Goal: Task Accomplishment & Management: Use online tool/utility

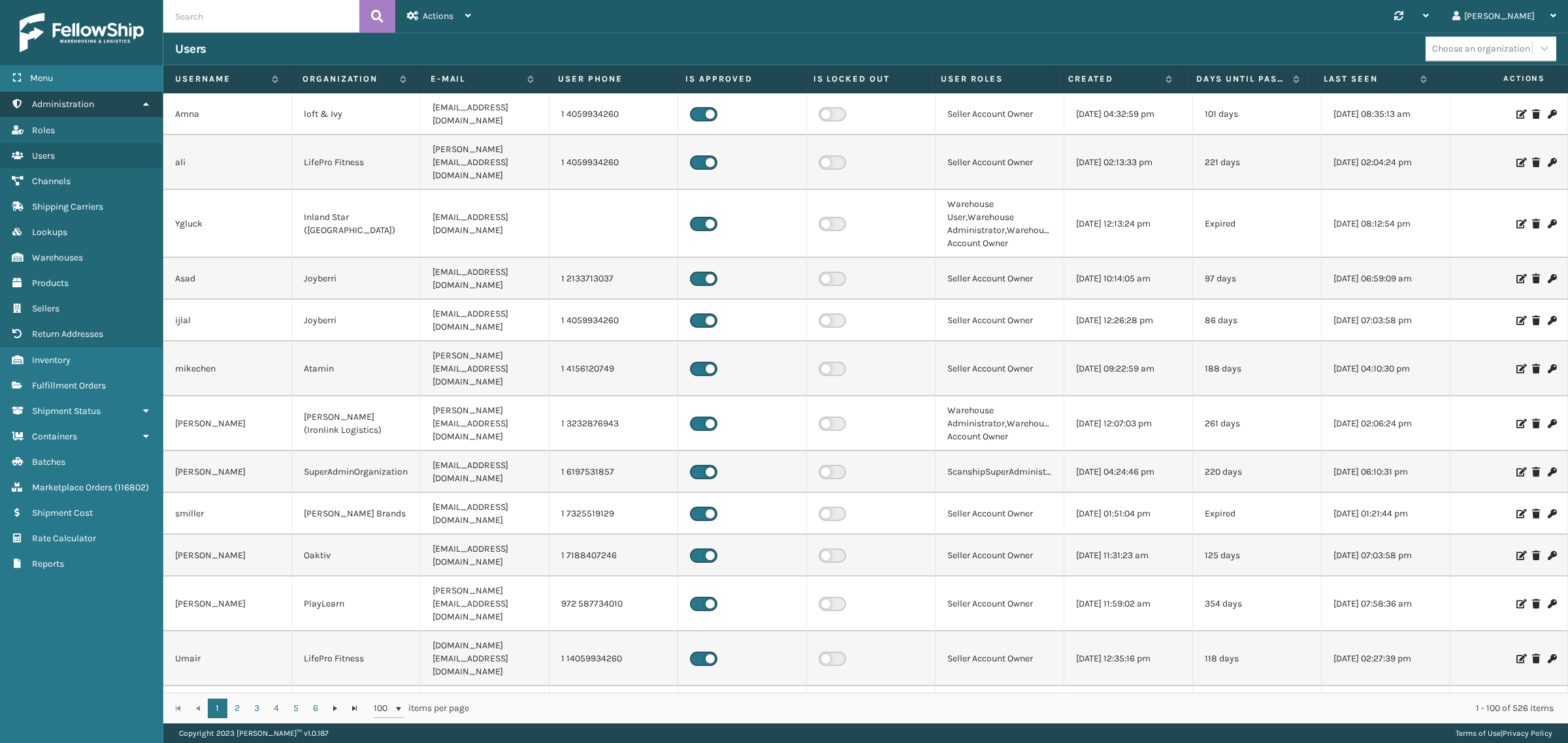
click at [143, 100] on icon at bounding box center [146, 103] width 10 height 9
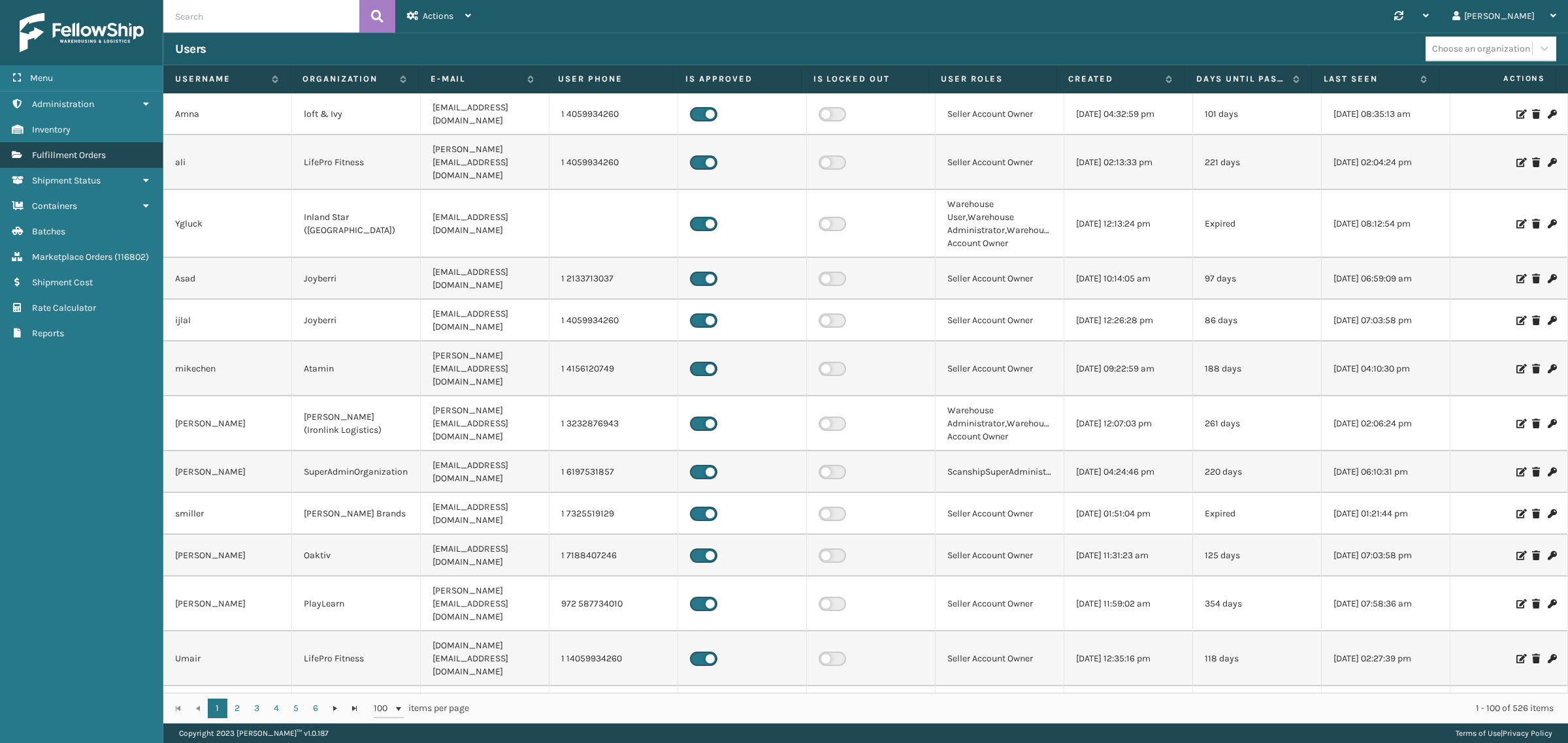
click at [141, 149] on link "Fulfillment Orders" at bounding box center [81, 155] width 163 height 26
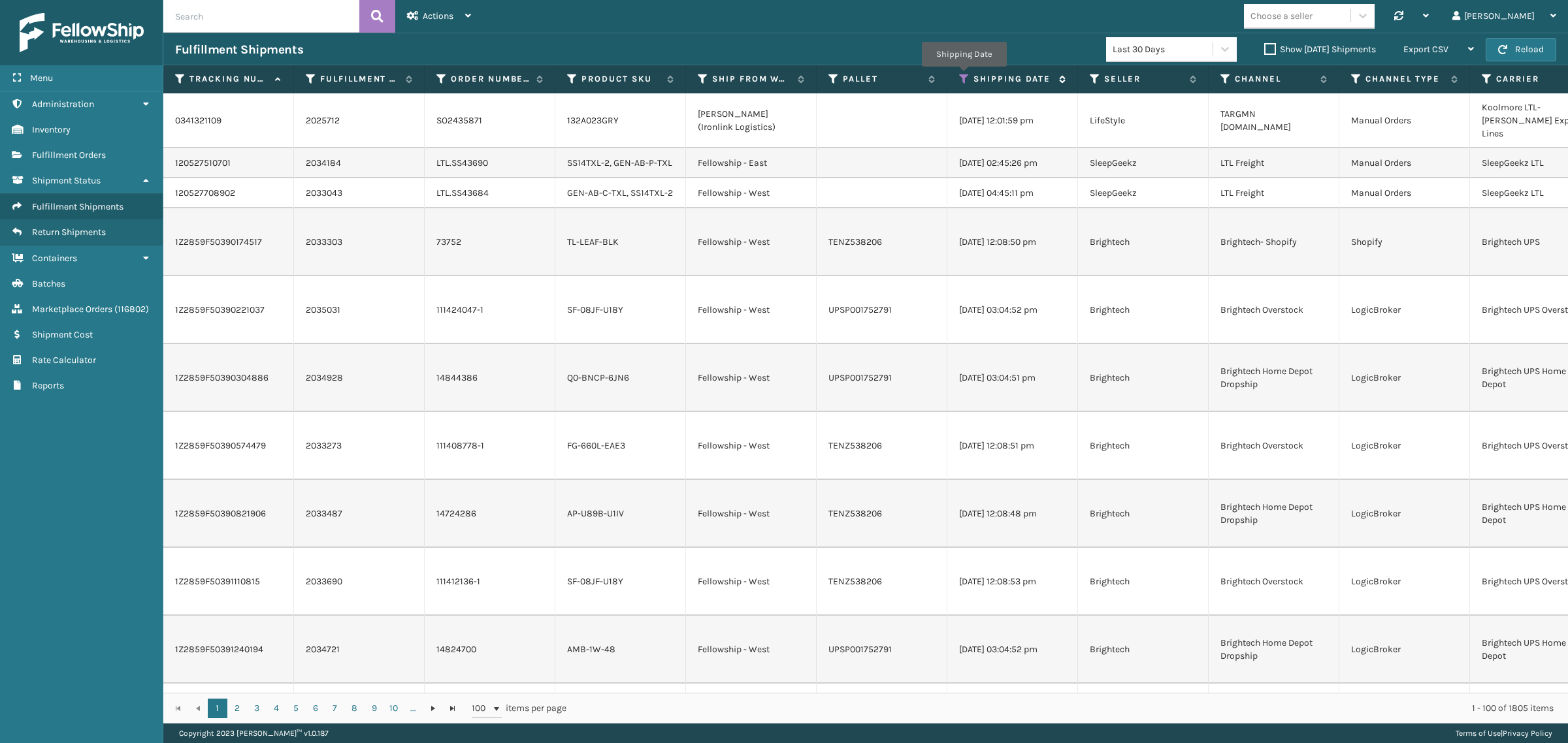
click at [964, 76] on icon at bounding box center [965, 79] width 10 height 12
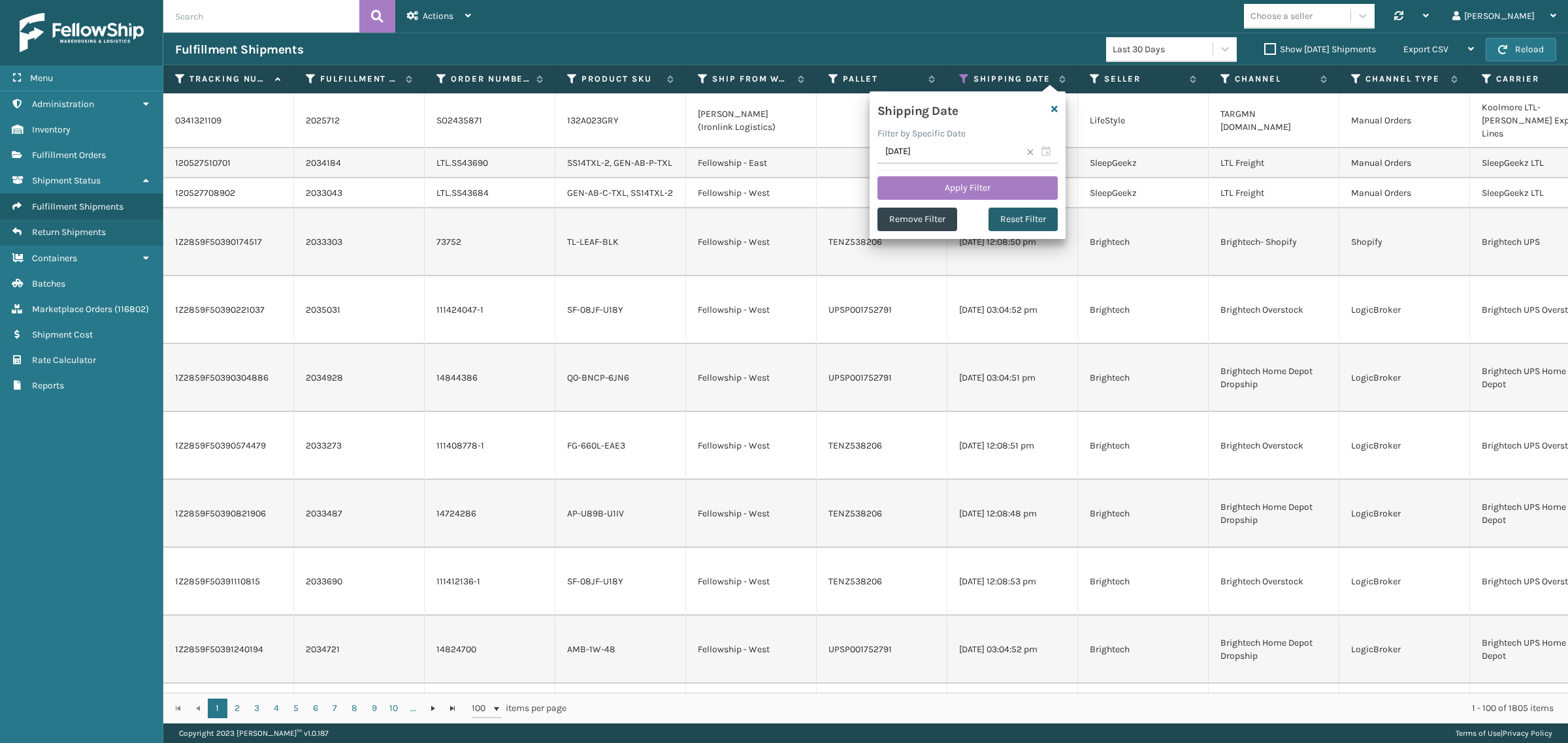
click at [1023, 216] on button "Reset Filter" at bounding box center [1023, 219] width 69 height 24
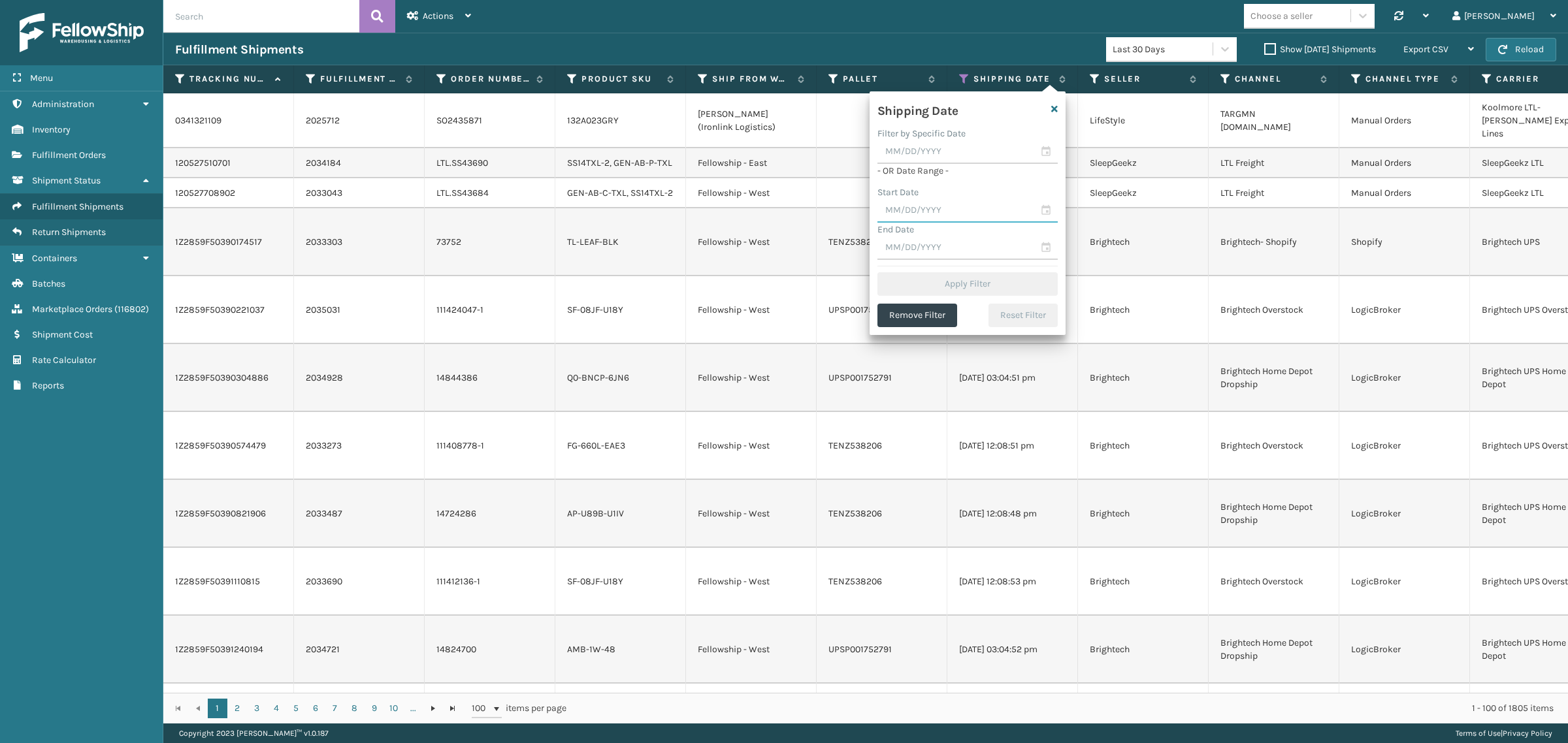
click at [951, 206] on input "text" at bounding box center [967, 211] width 180 height 24
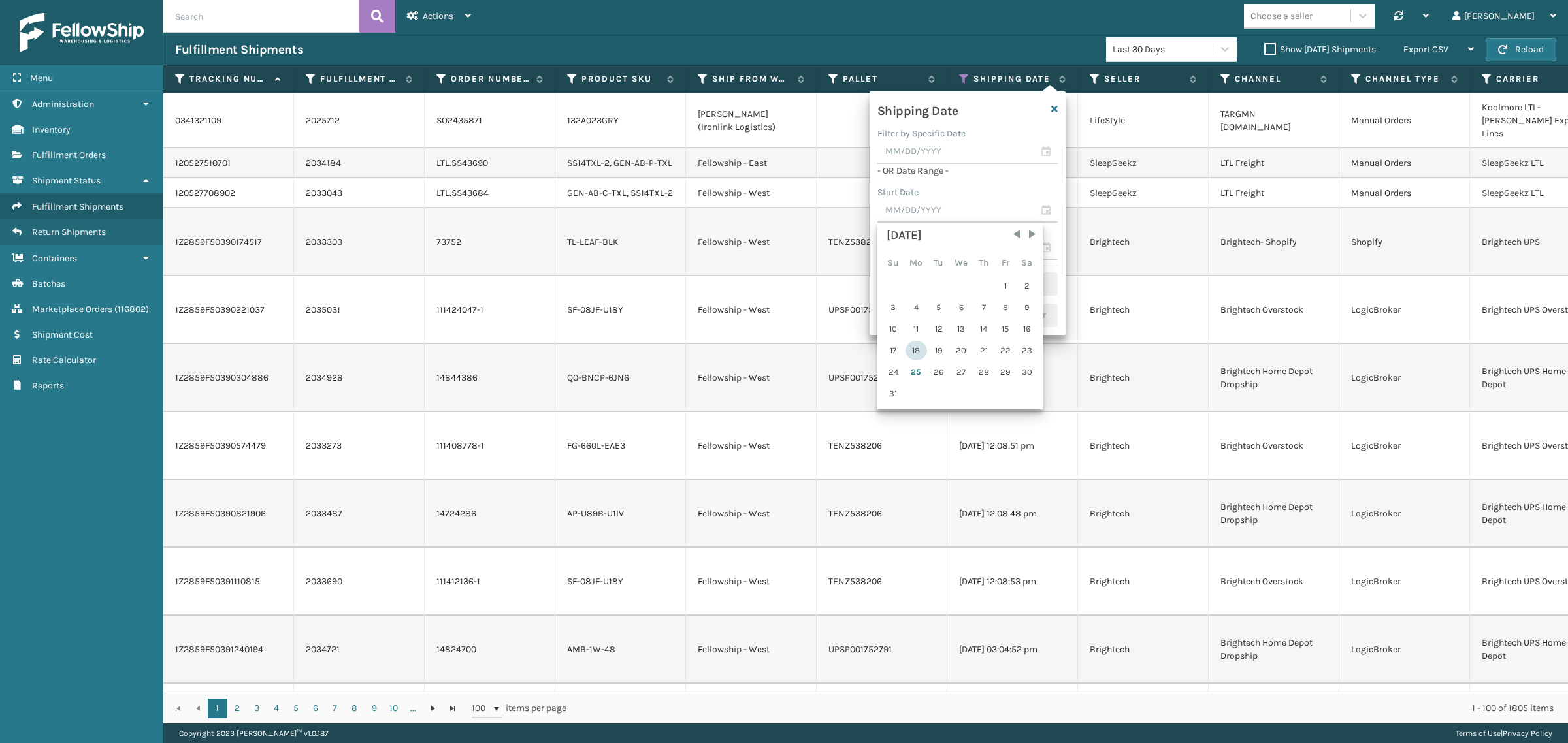
click at [915, 345] on div "18" at bounding box center [916, 351] width 21 height 20
type input "[DATE]"
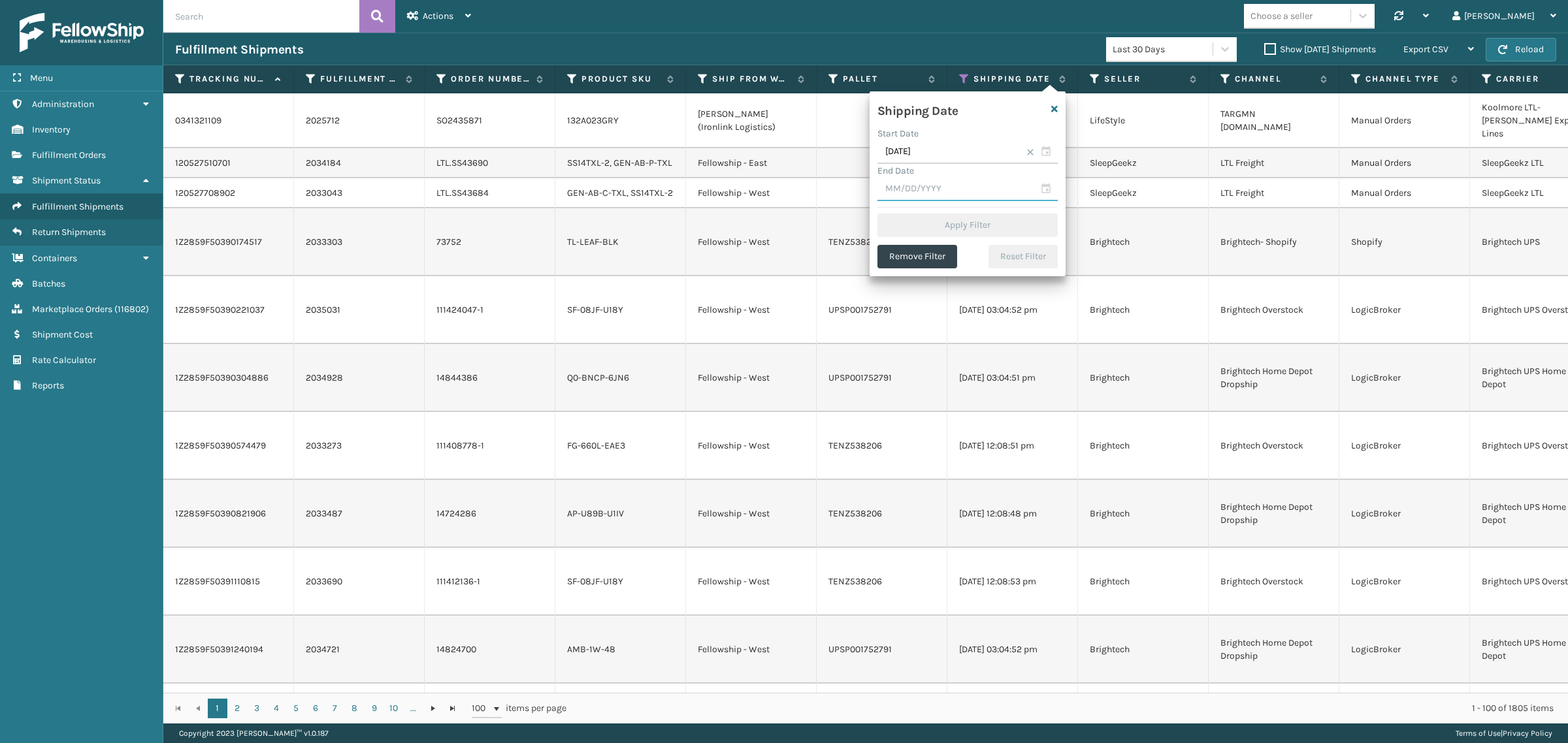
click at [912, 183] on input "text" at bounding box center [967, 189] width 180 height 24
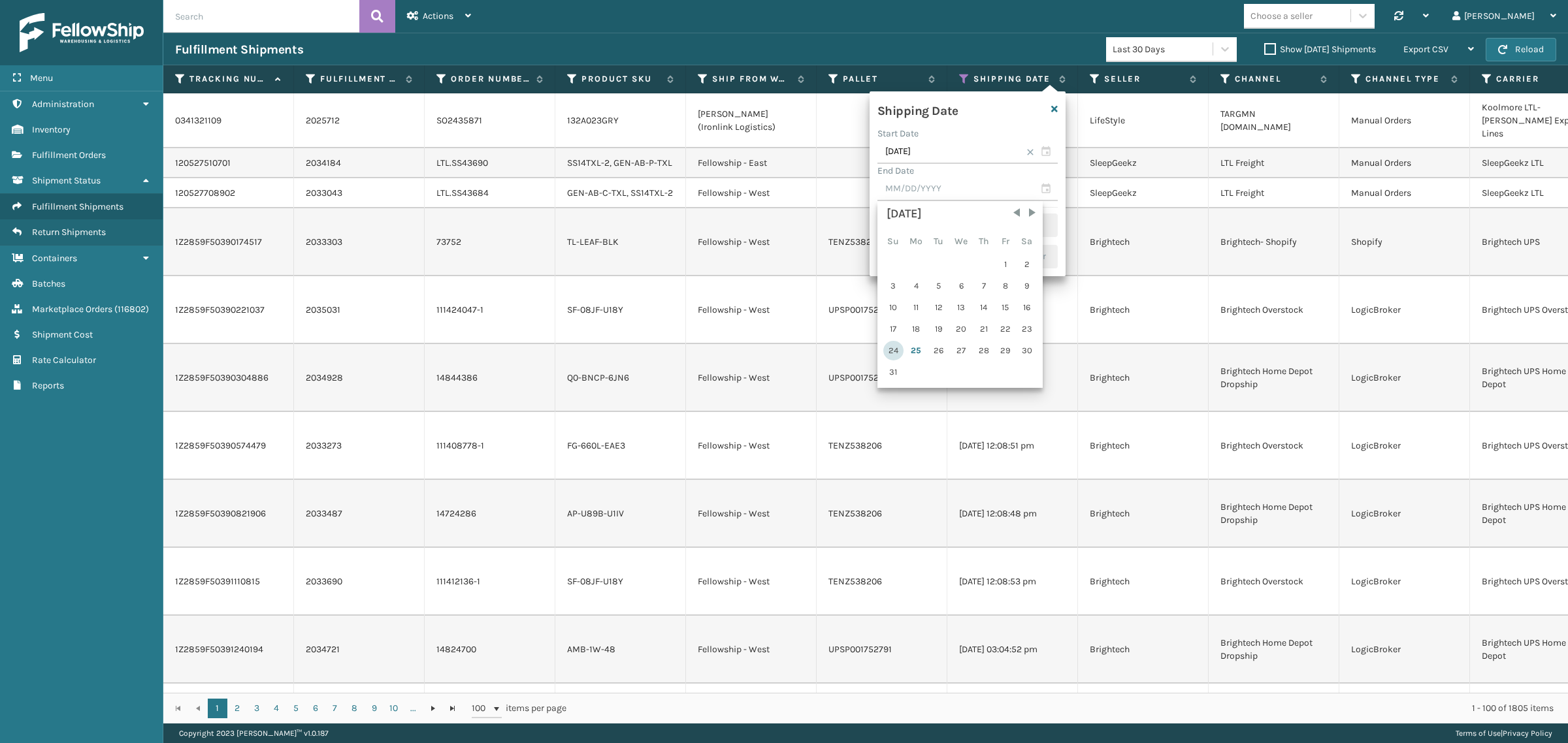
click at [895, 341] on div "24" at bounding box center [894, 351] width 20 height 20
type input "[DATE]"
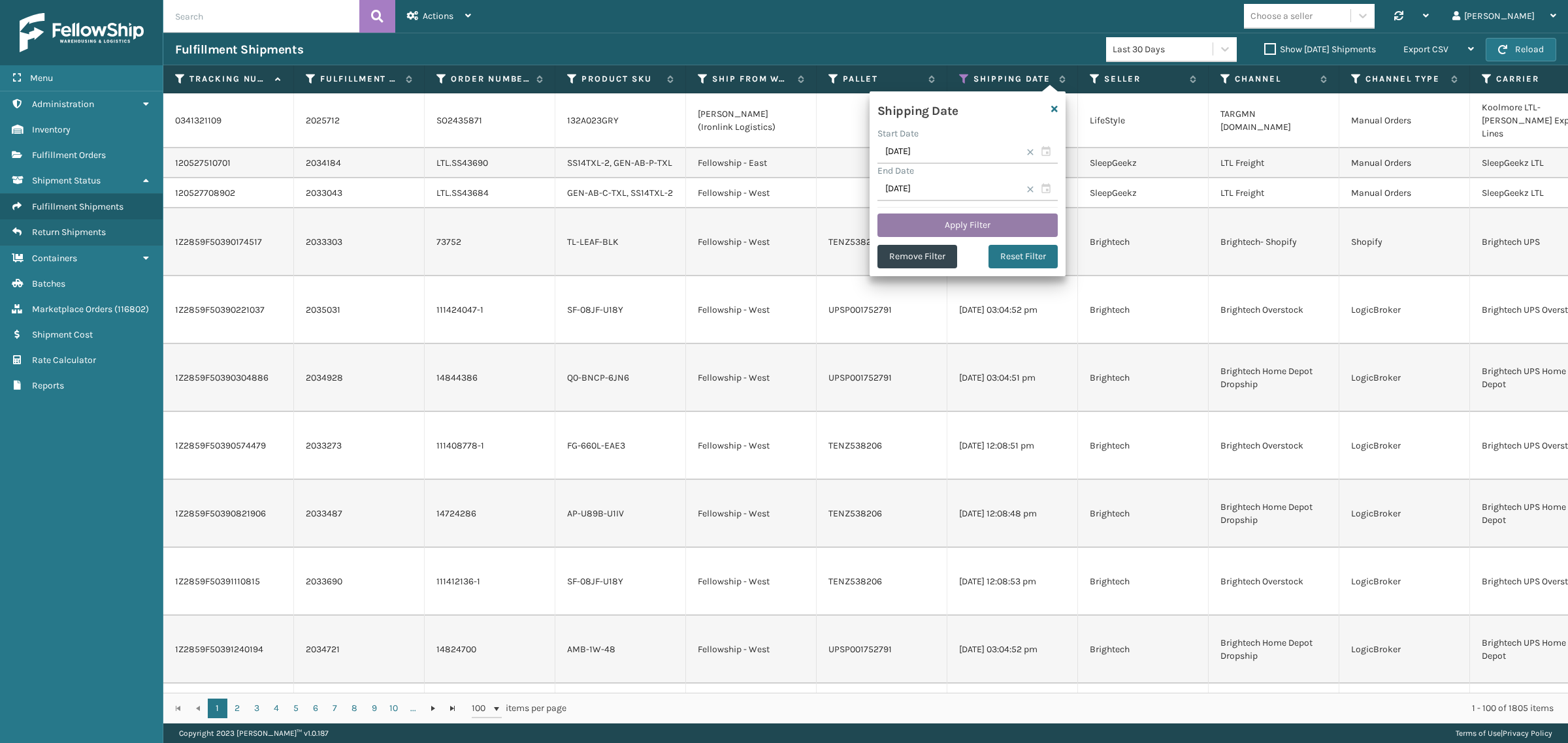
click at [937, 214] on button "Apply Filter" at bounding box center [967, 225] width 180 height 24
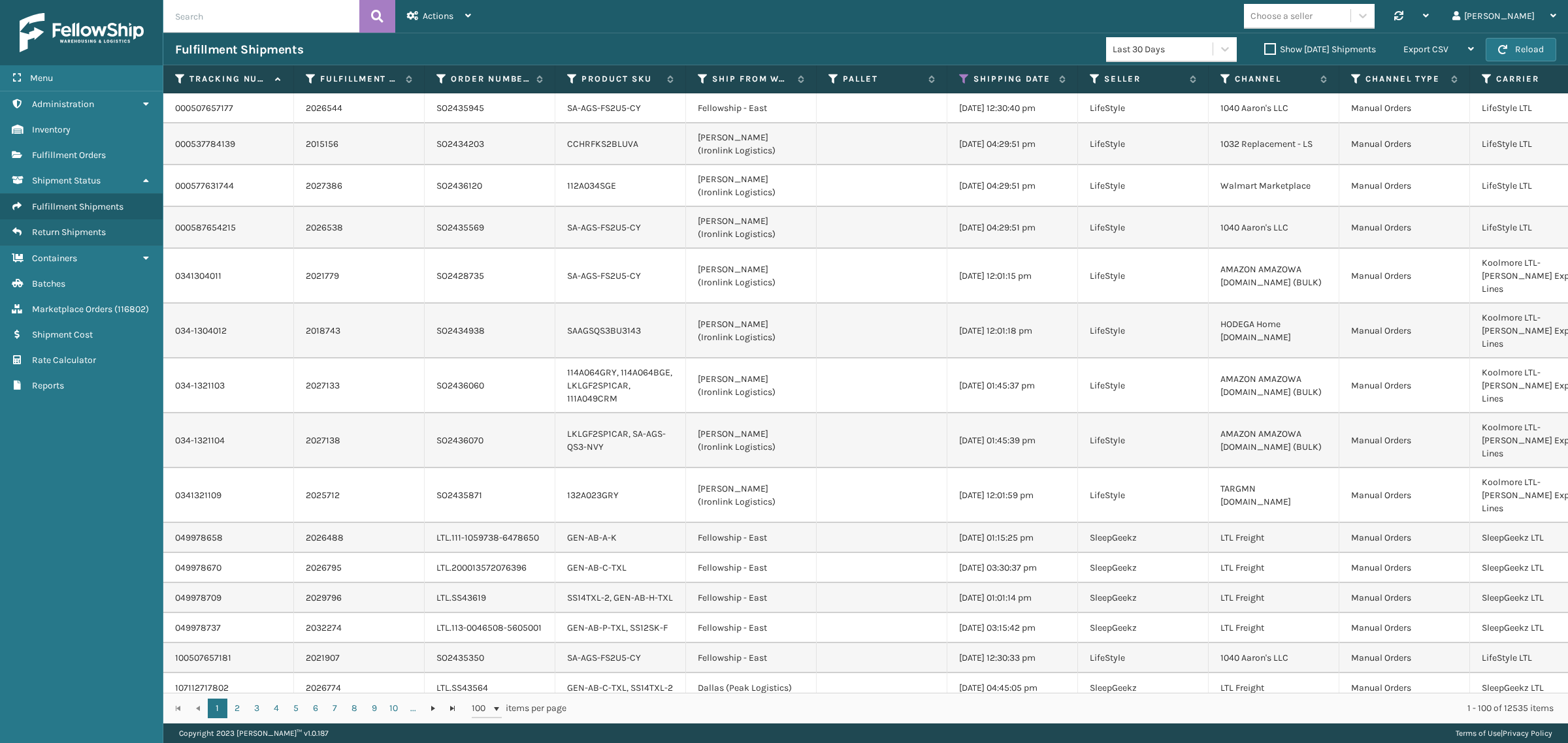
click at [1264, 46] on label "Show [DATE] Shipments" at bounding box center [1320, 49] width 112 height 11
click at [1264, 46] on input "Show [DATE] Shipments" at bounding box center [1264, 46] width 1 height 9
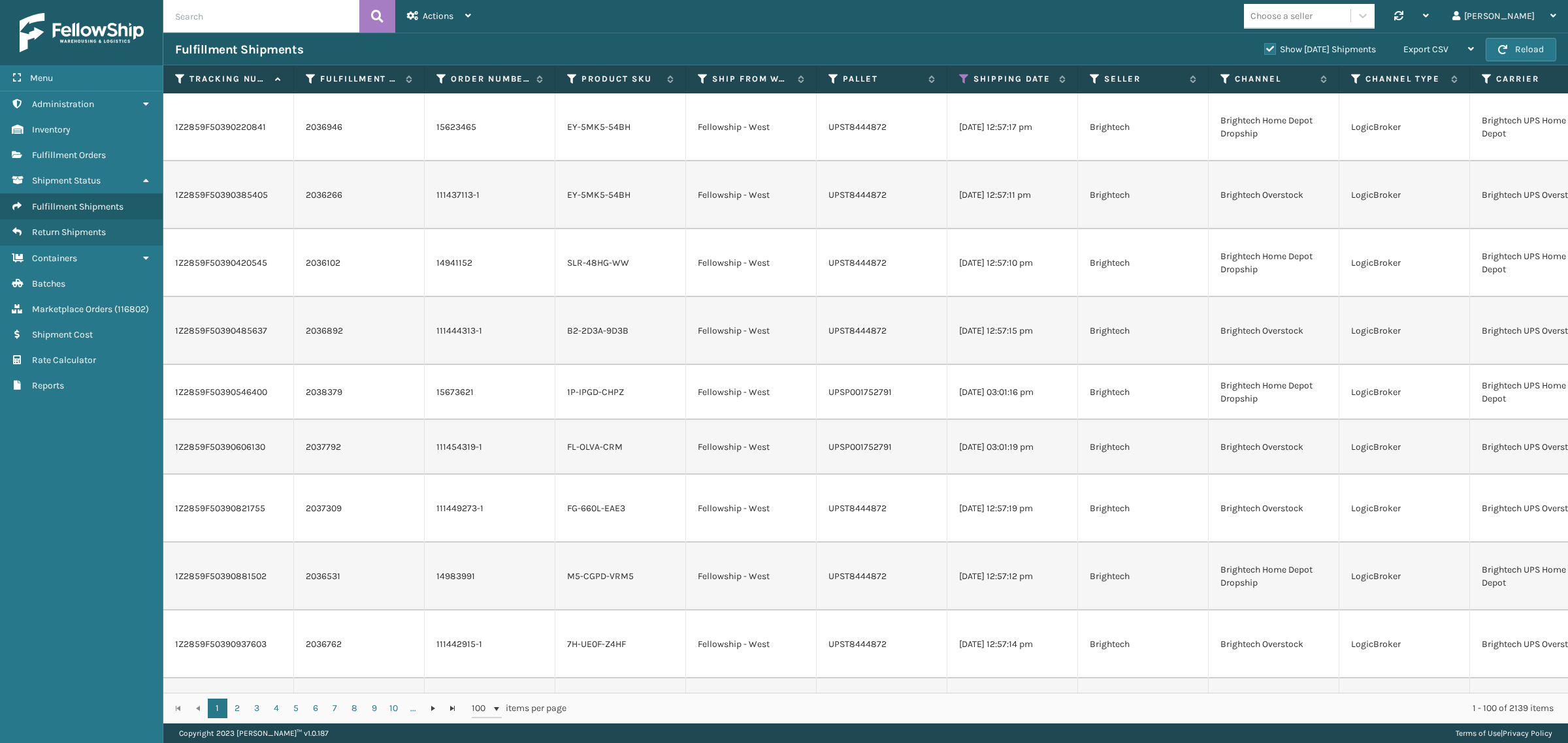
click at [1264, 46] on label "Show [DATE] Shipments" at bounding box center [1320, 49] width 112 height 11
click at [1264, 46] on input "Show [DATE] Shipments" at bounding box center [1264, 46] width 1 height 9
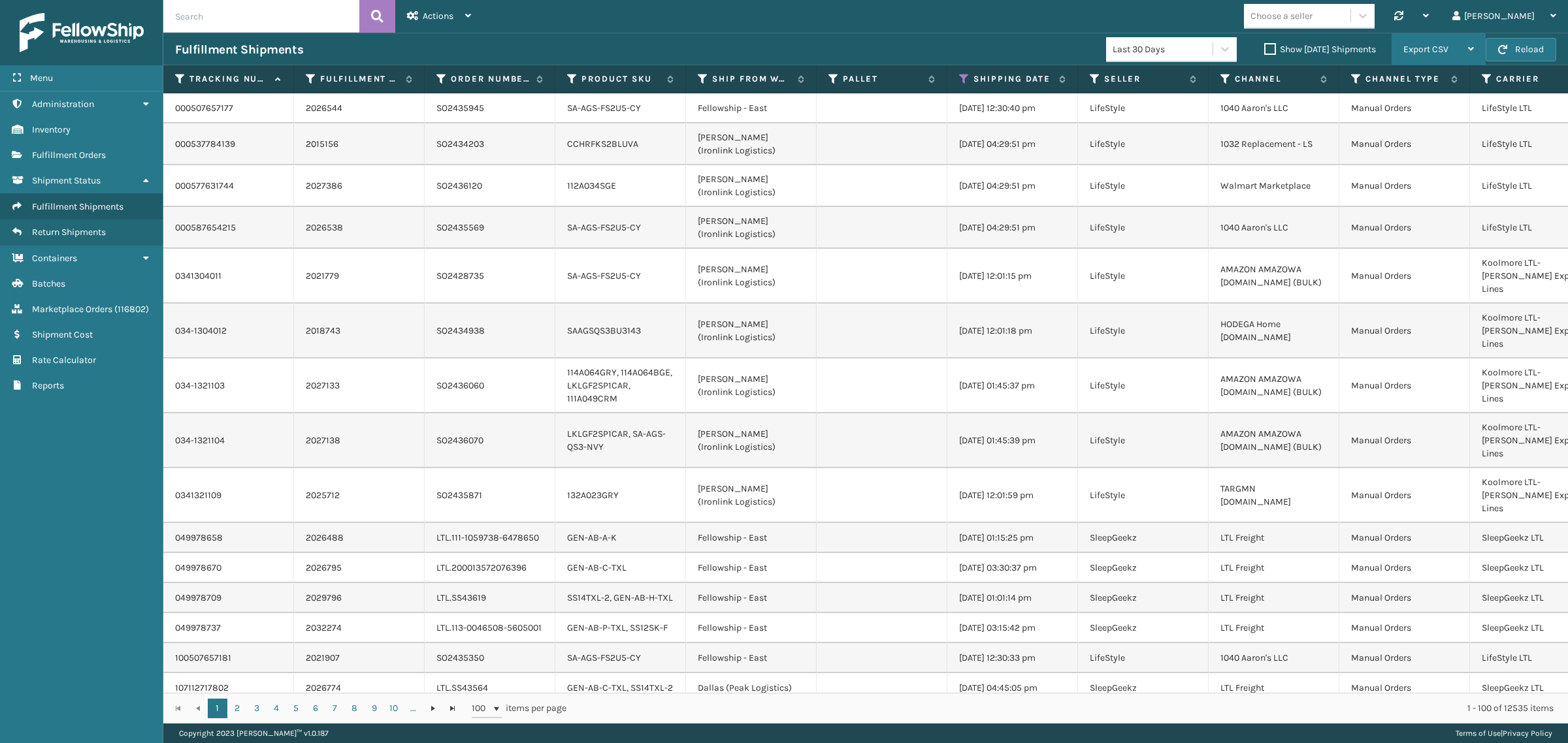
click at [1445, 44] on span "Export CSV" at bounding box center [1425, 49] width 45 height 11
click at [1445, 115] on li "Export All Pages" at bounding box center [1397, 119] width 175 height 35
click at [965, 77] on icon at bounding box center [965, 79] width 10 height 12
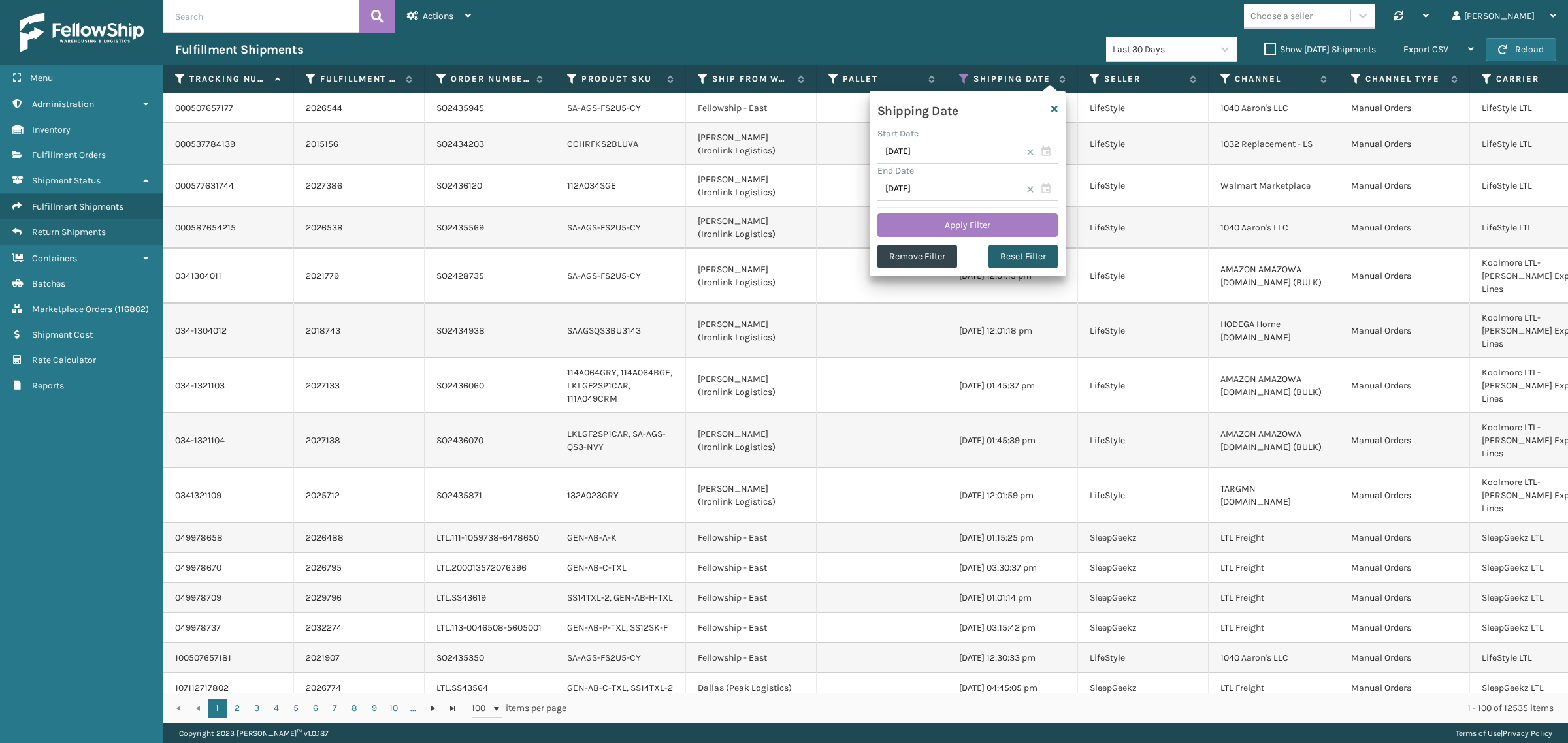
click at [1020, 253] on button "Reset Filter" at bounding box center [1023, 257] width 69 height 24
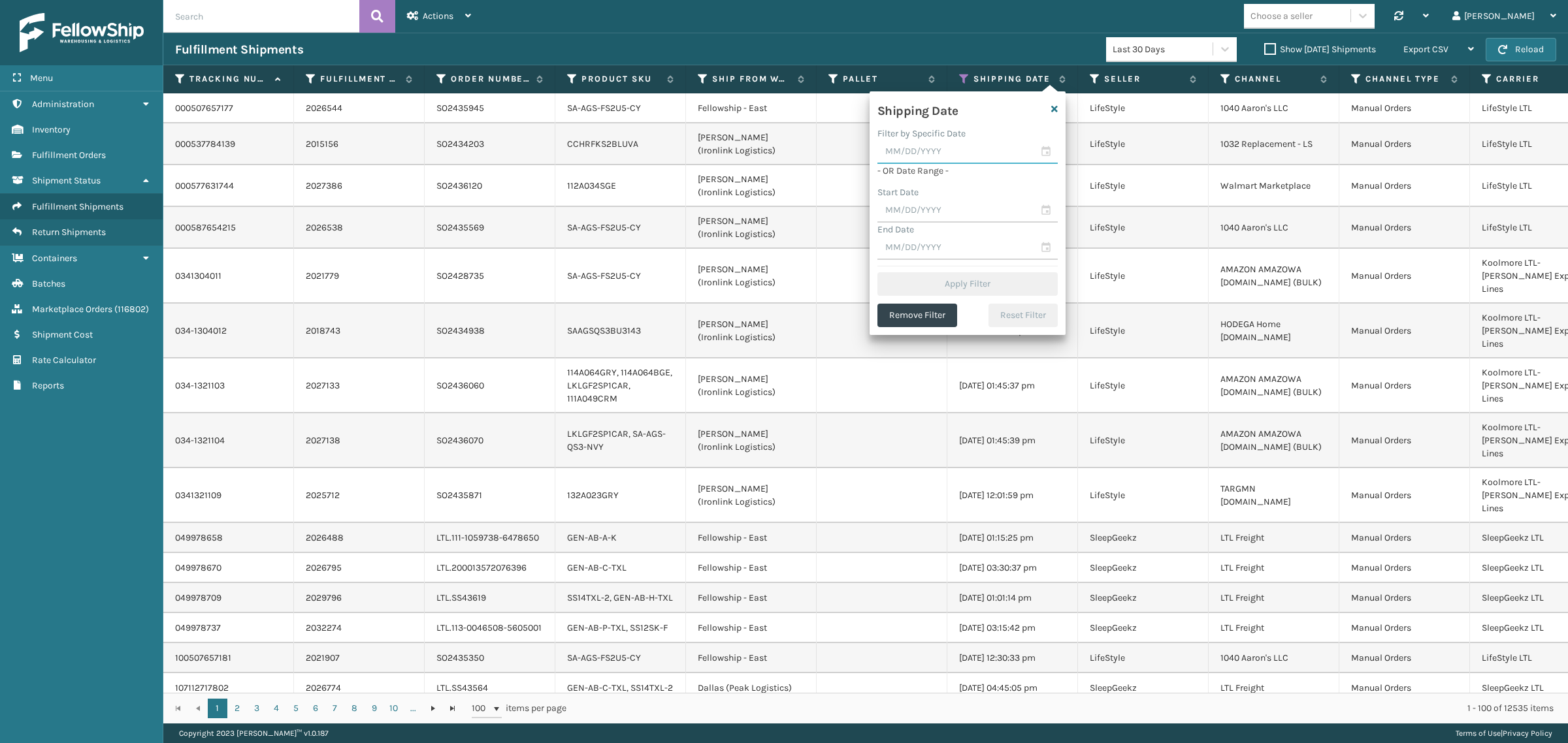
click at [933, 151] on input "text" at bounding box center [967, 153] width 180 height 24
click at [893, 305] on div "24" at bounding box center [894, 313] width 20 height 20
type input "[DATE]"
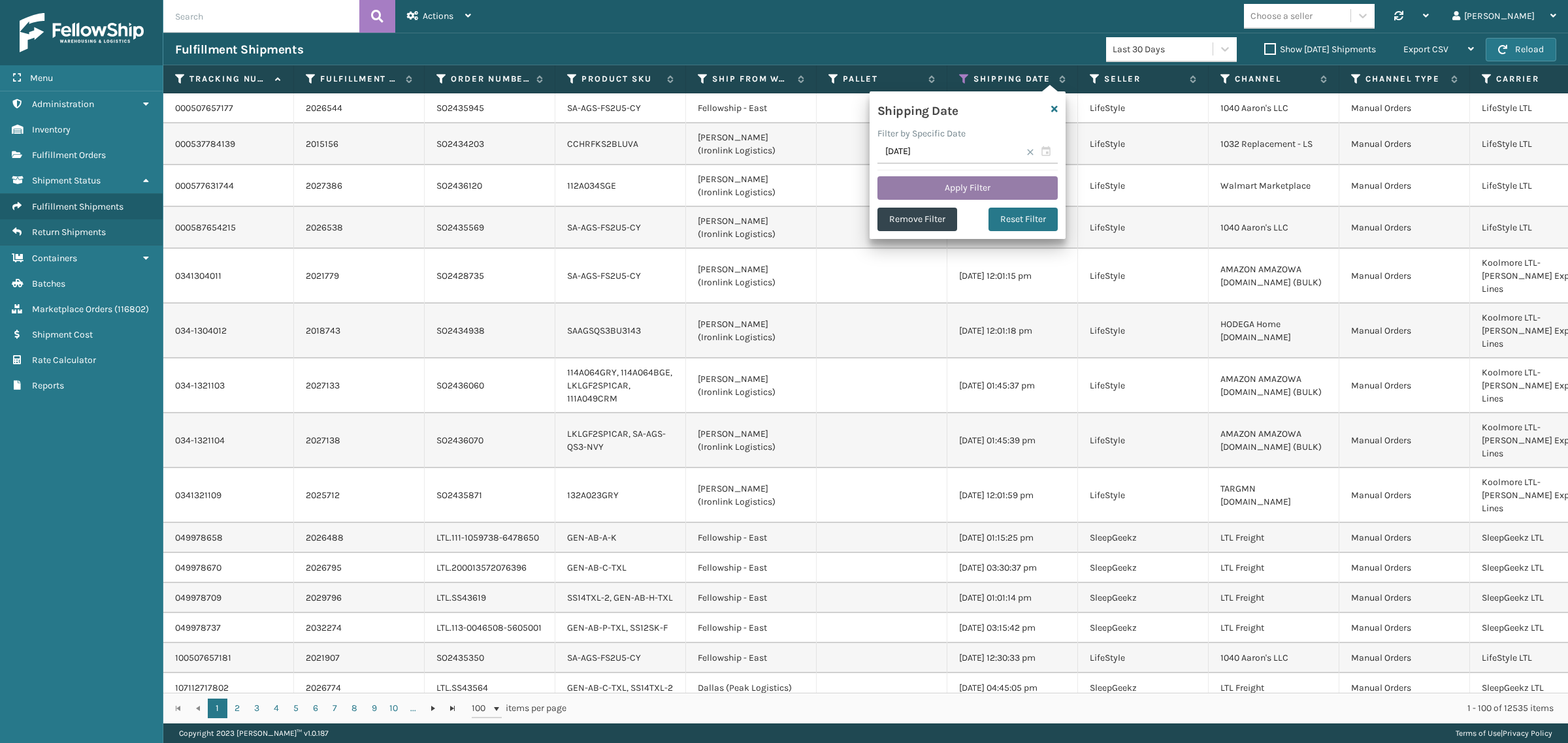
click at [939, 180] on button "Apply Filter" at bounding box center [967, 189] width 180 height 24
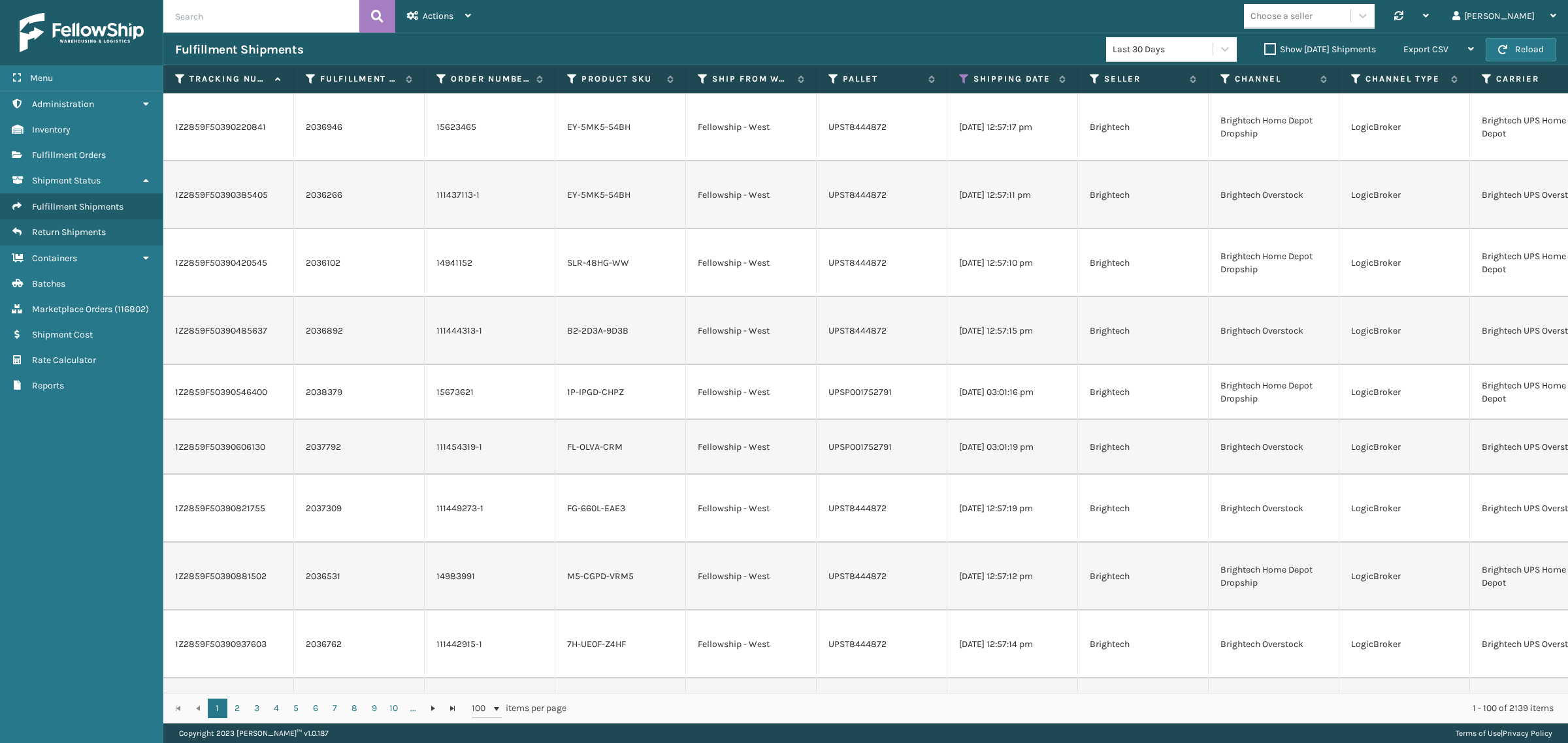
click at [1264, 48] on label "Show [DATE] Shipments" at bounding box center [1320, 49] width 112 height 11
click at [1264, 48] on input "Show [DATE] Shipments" at bounding box center [1264, 46] width 1 height 9
click at [1264, 49] on label "Show [DATE] Shipments" at bounding box center [1320, 49] width 112 height 11
click at [1264, 49] on input "Show [DATE] Shipments" at bounding box center [1264, 46] width 1 height 9
click at [701, 33] on div "Fulfillment Shipments Last 30 Days Show [DATE] Shipments Export CSV Export Curr…" at bounding box center [866, 49] width 1405 height 32
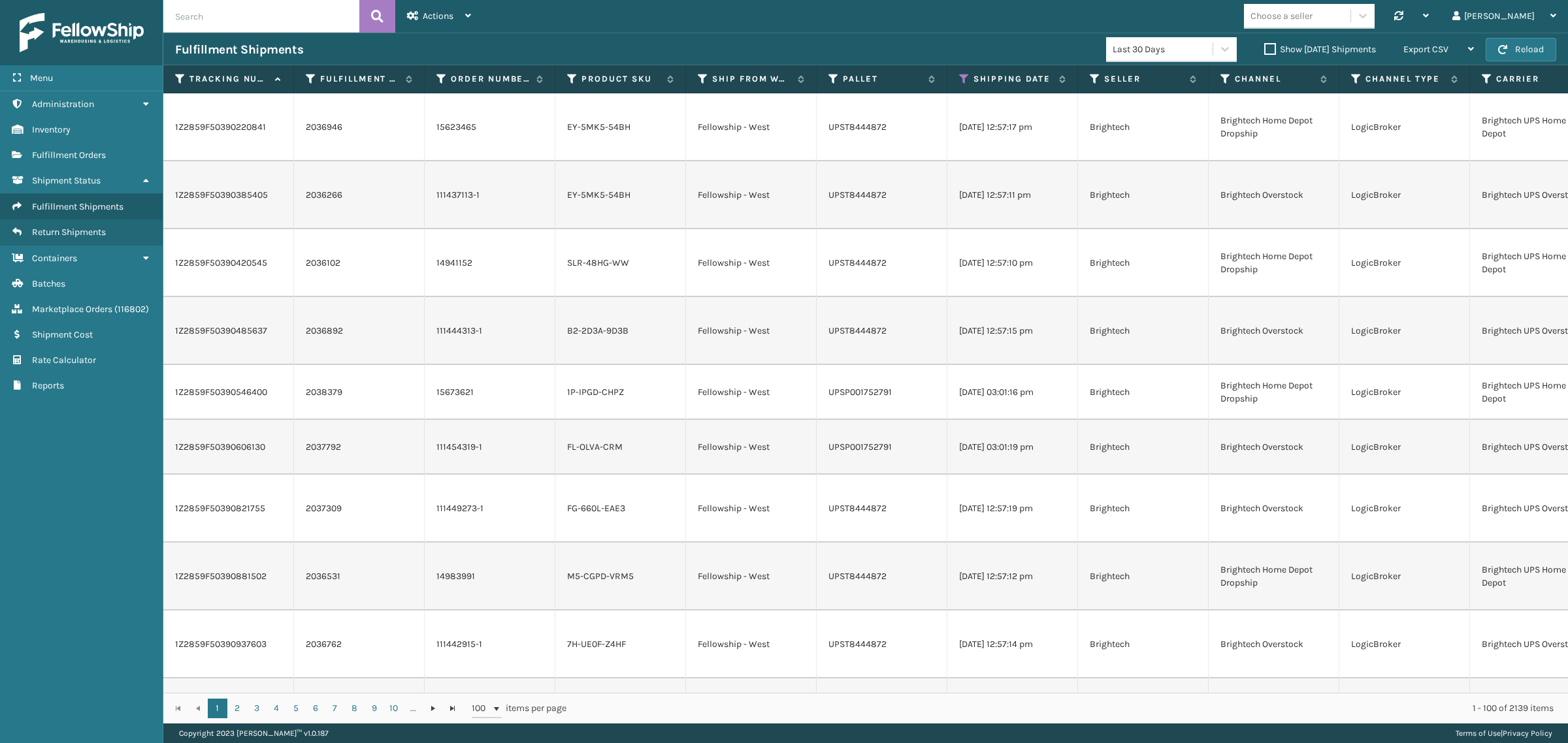
click at [842, 26] on div "Choose a seller Synchronise all channels Gil Log Out" at bounding box center [1025, 16] width 1085 height 32
click at [1506, 47] on span "button" at bounding box center [1502, 49] width 9 height 9
click at [1505, 49] on span "button" at bounding box center [1502, 49] width 9 height 9
click at [699, 76] on icon at bounding box center [703, 79] width 10 height 12
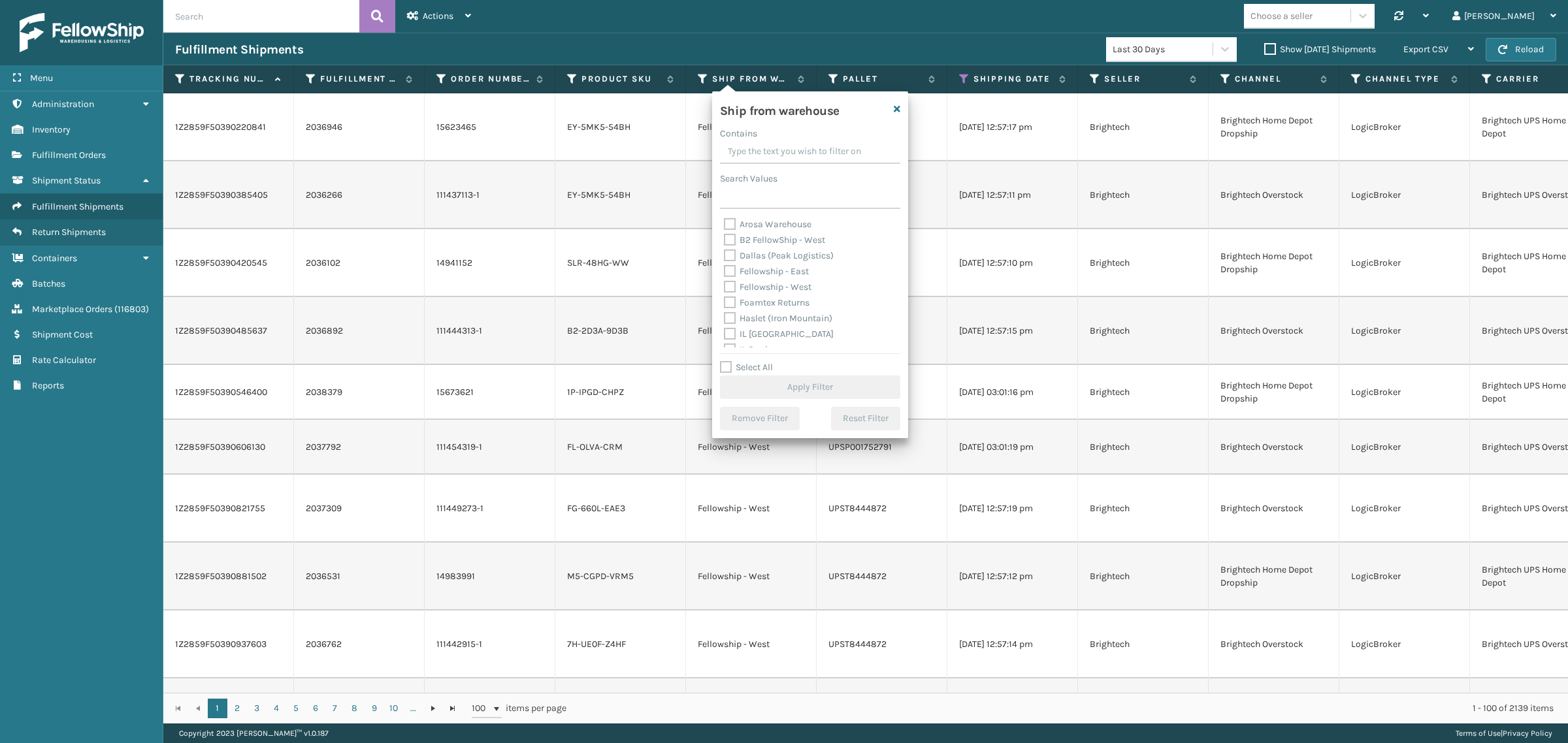
click at [805, 253] on label "Dallas (Peak Logistics)" at bounding box center [778, 255] width 110 height 11
click at [725, 253] on input "Dallas (Peak Logistics)" at bounding box center [724, 253] width 1 height 9
checkbox input "true"
click at [796, 389] on button "Apply Filter" at bounding box center [810, 387] width 180 height 24
